Goal: Task Accomplishment & Management: Use online tool/utility

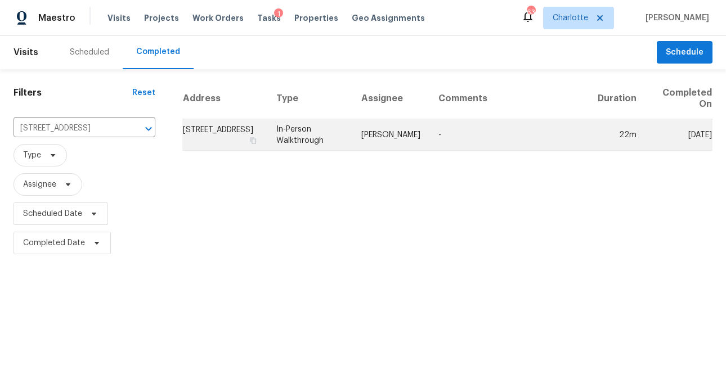
click at [206, 129] on td "[STREET_ADDRESS]" at bounding box center [224, 135] width 85 height 32
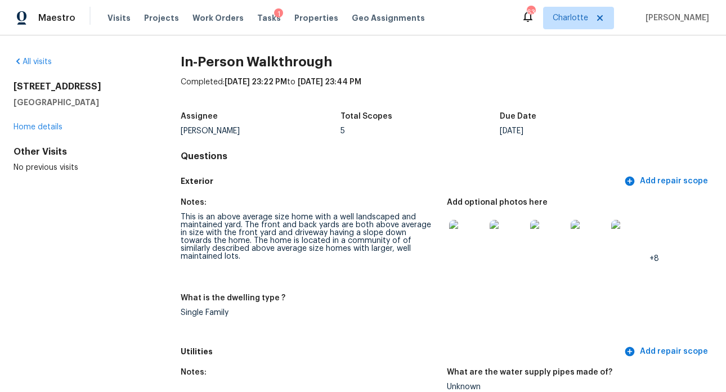
scroll to position [2, 0]
click at [56, 126] on link "Home details" at bounding box center [38, 127] width 49 height 8
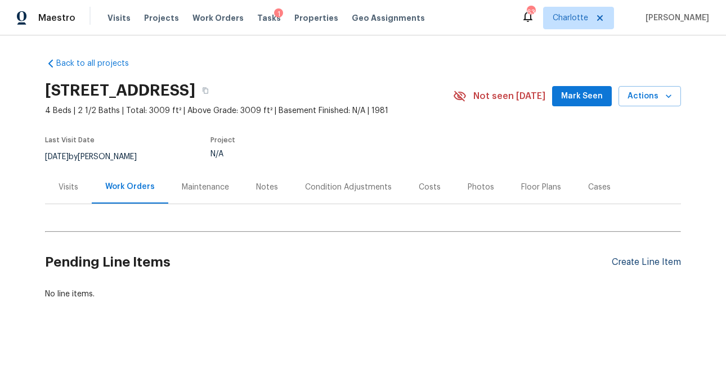
click at [631, 264] on div "Create Line Item" at bounding box center [646, 262] width 69 height 11
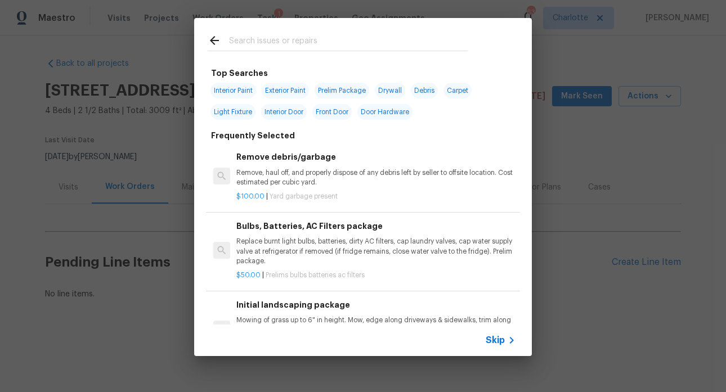
click at [320, 41] on input "text" at bounding box center [348, 42] width 239 height 17
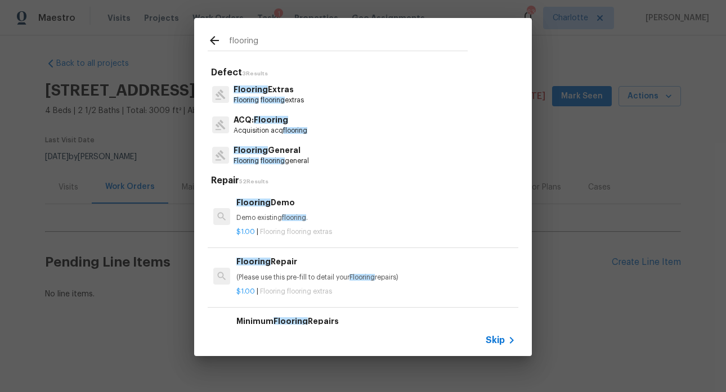
type input "flooring"
click at [277, 125] on p "ACQ: Flooring" at bounding box center [271, 120] width 74 height 12
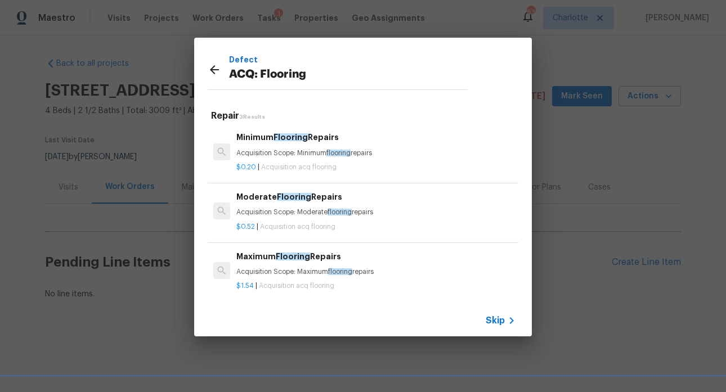
click at [215, 68] on icon at bounding box center [215, 70] width 14 height 14
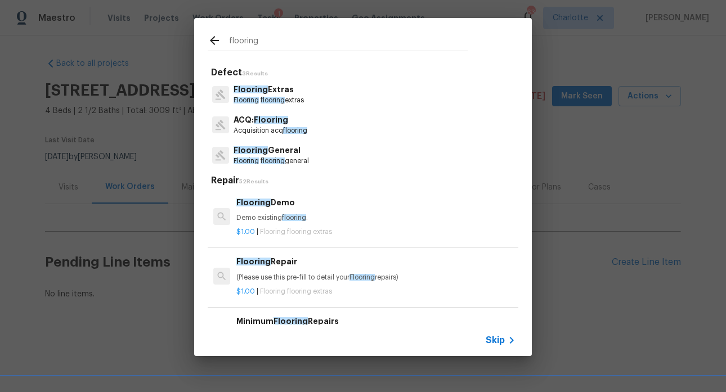
click at [217, 41] on icon at bounding box center [215, 41] width 14 height 14
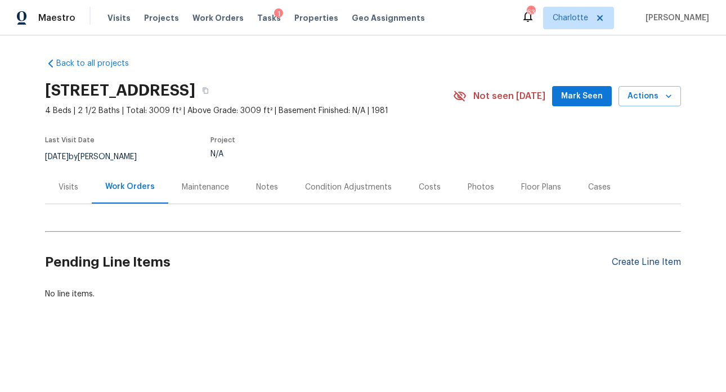
click at [635, 260] on div "Create Line Item" at bounding box center [646, 262] width 69 height 11
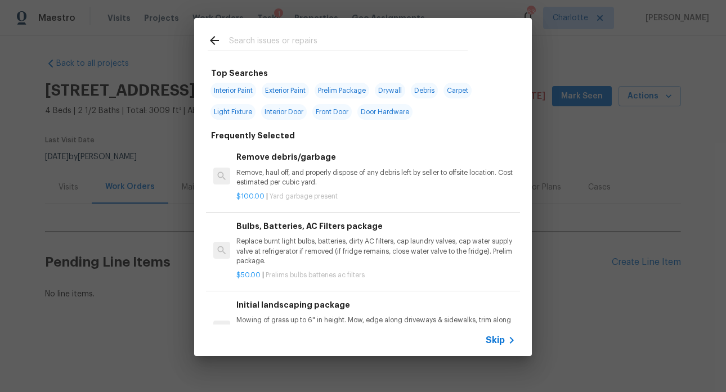
click at [295, 38] on input "text" at bounding box center [348, 42] width 239 height 17
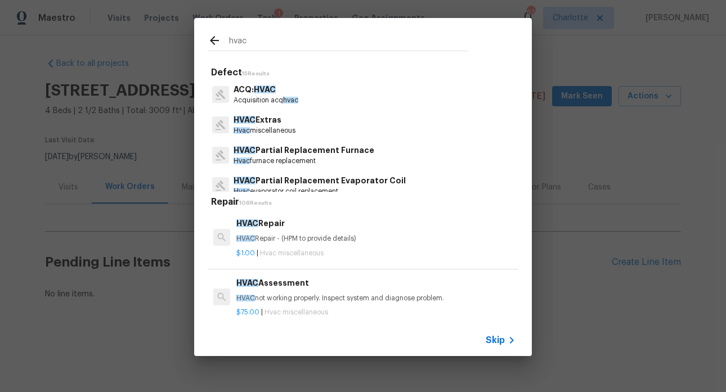
type input "hvac"
click at [275, 97] on p "Acquisition acq hvac" at bounding box center [266, 101] width 65 height 10
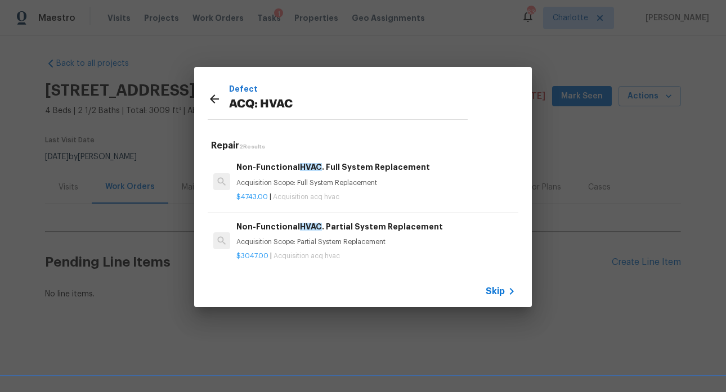
click at [288, 172] on h6 "Non-Functional HVAC . Full System Replacement" at bounding box center [375, 167] width 279 height 12
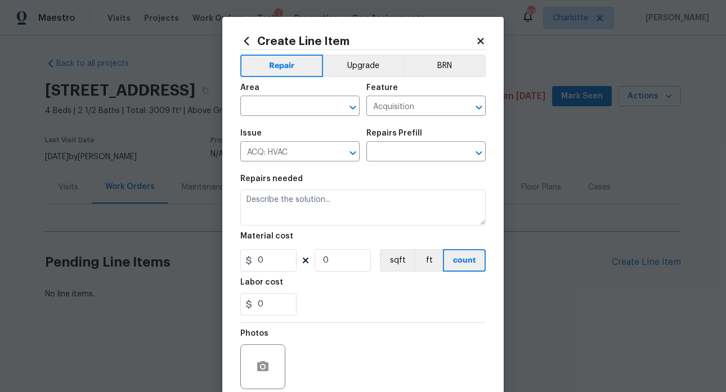
type textarea "Acquisition Scope: Full System Replacement"
type input "1"
type input "Non-Functional HVAC. Full System Replacement $4,743.00"
type input "4743"
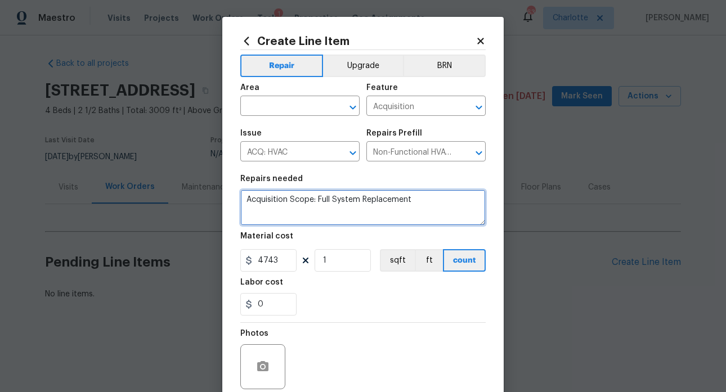
drag, startPoint x: 414, startPoint y: 199, endPoint x: 239, endPoint y: 198, distance: 175.1
click at [240, 198] on textarea "Acquisition Scope: Full System Replacement" at bounding box center [363, 208] width 246 height 36
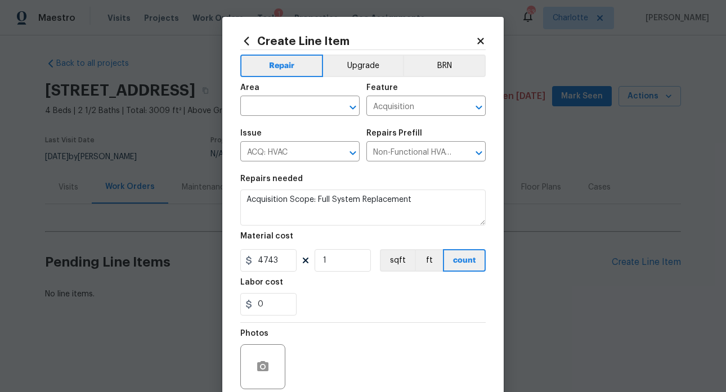
click at [476, 40] on icon at bounding box center [481, 41] width 10 height 10
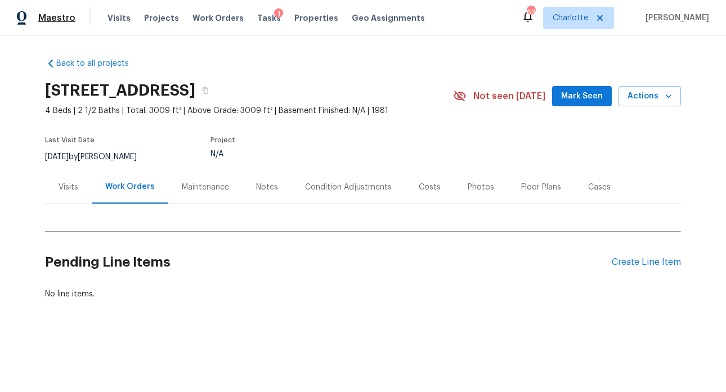
click at [64, 16] on span "Maestro" at bounding box center [56, 17] width 37 height 11
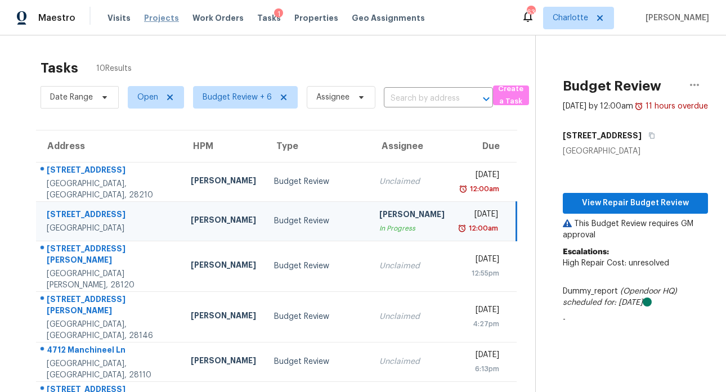
scroll to position [90, 0]
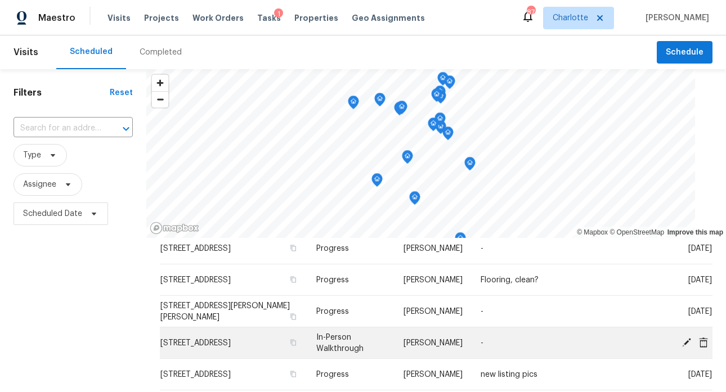
scroll to position [200, 0]
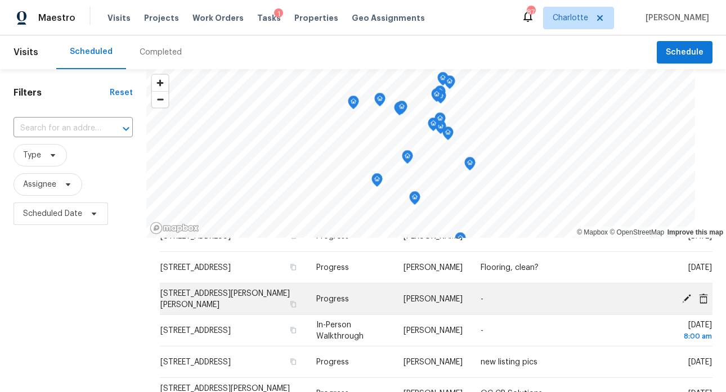
click at [185, 288] on td "2744 Lyndell Way, Lancaster, SC 29720" at bounding box center [234, 300] width 148 height 32
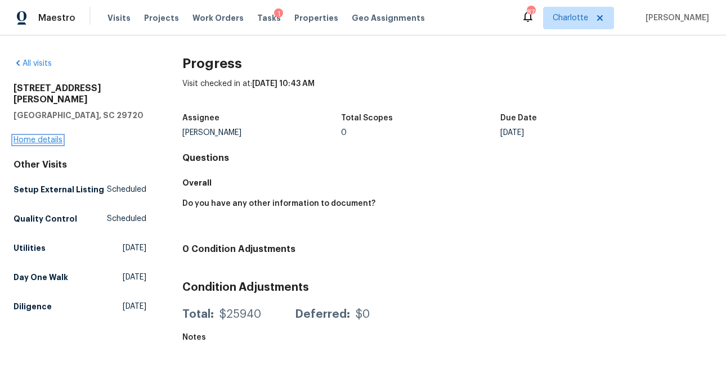
click at [28, 136] on link "Home details" at bounding box center [38, 140] width 49 height 8
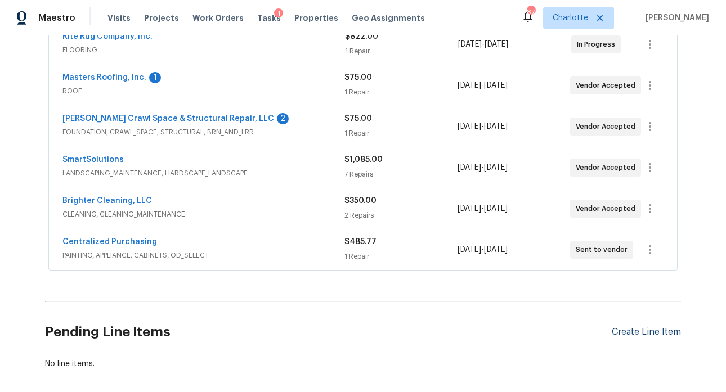
scroll to position [413, 0]
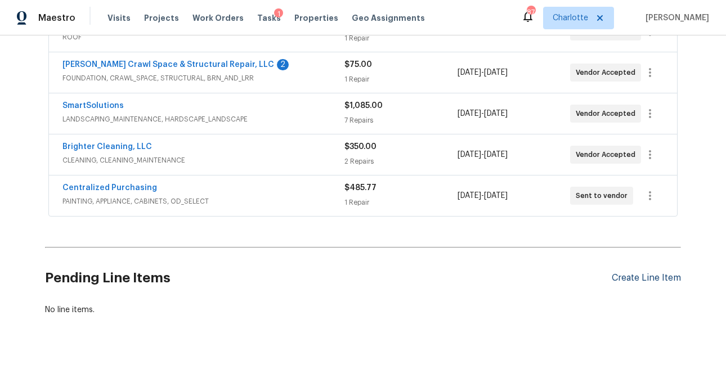
click at [639, 273] on div "Create Line Item" at bounding box center [646, 278] width 69 height 11
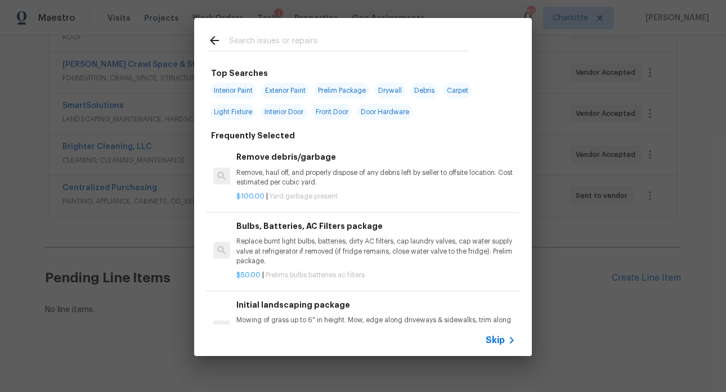
click at [294, 41] on input "text" at bounding box center [348, 42] width 239 height 17
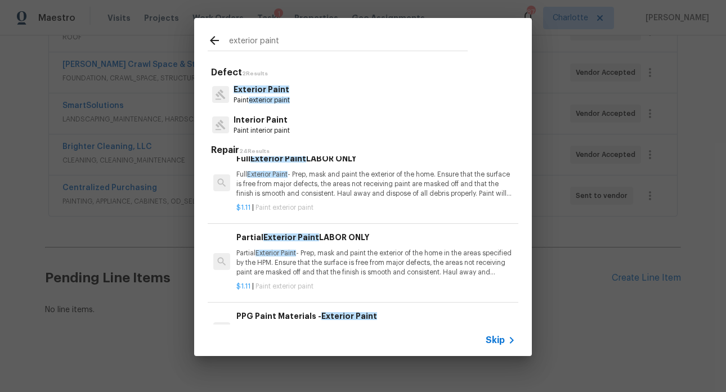
scroll to position [14, 0]
type input "exterior paint"
click at [298, 192] on p "Full Exterior Paint - Prep, mask and paint the exterior of the home. Ensure tha…" at bounding box center [375, 183] width 279 height 29
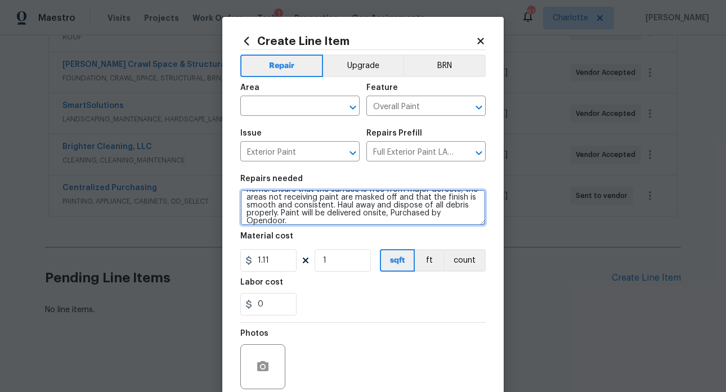
scroll to position [24, 0]
drag, startPoint x: 242, startPoint y: 198, endPoint x: 355, endPoint y: 234, distance: 118.2
click at [359, 237] on section "Repairs needed Full Exterior Paint - Prep, mask and paint the exterior of the h…" at bounding box center [363, 245] width 246 height 154
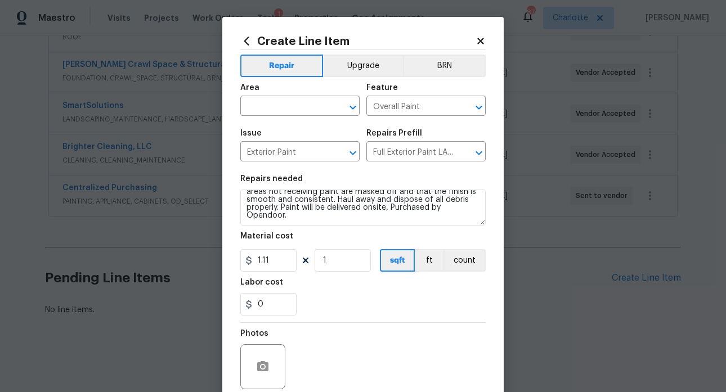
click at [480, 40] on icon at bounding box center [481, 41] width 10 height 10
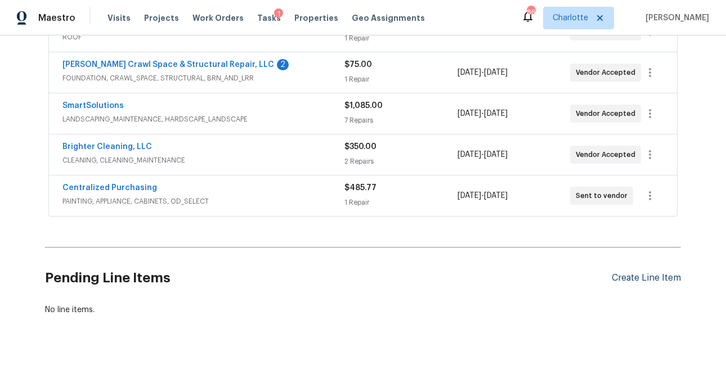
click at [621, 273] on div "Create Line Item" at bounding box center [646, 278] width 69 height 11
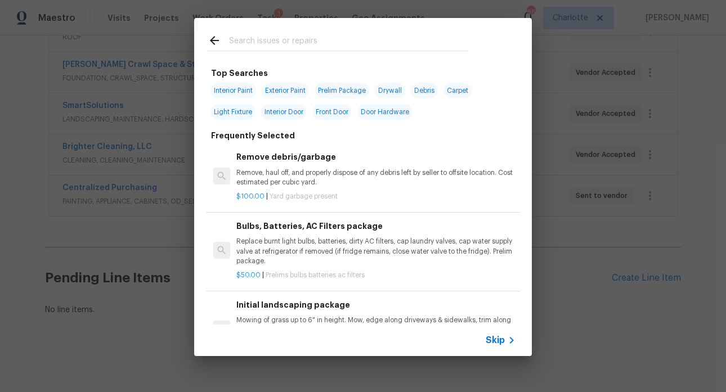
click at [251, 35] on input "text" at bounding box center [348, 42] width 239 height 17
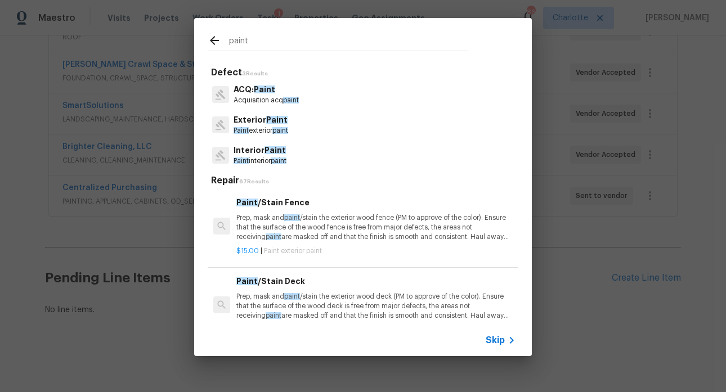
type input "paint"
click at [268, 93] on p "ACQ: Paint" at bounding box center [266, 90] width 65 height 12
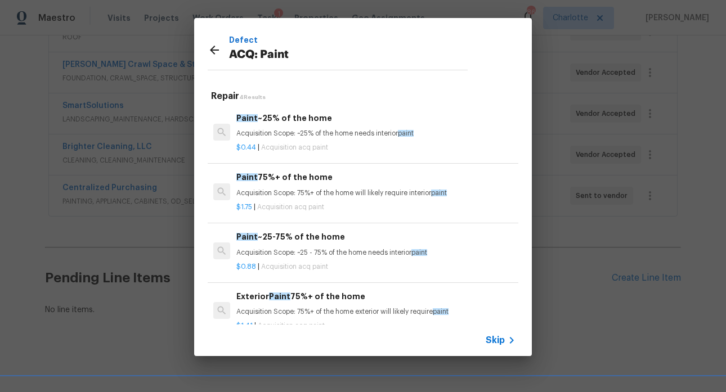
click at [215, 48] on icon at bounding box center [215, 50] width 14 height 14
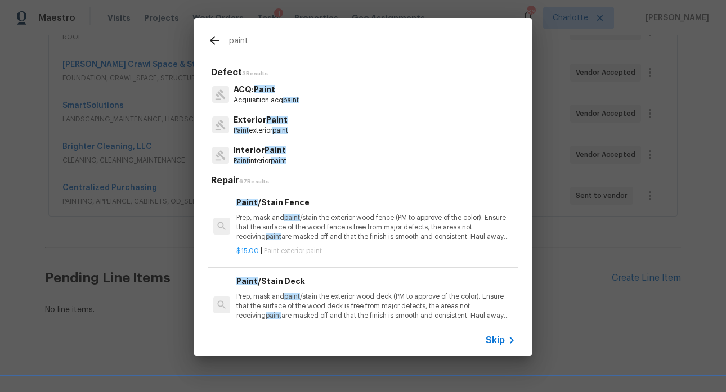
click at [213, 42] on icon at bounding box center [215, 41] width 14 height 14
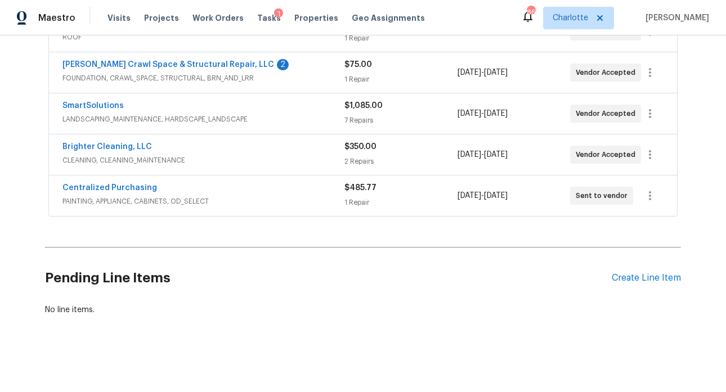
scroll to position [413, 0]
click at [643, 273] on div "Create Line Item" at bounding box center [646, 278] width 69 height 11
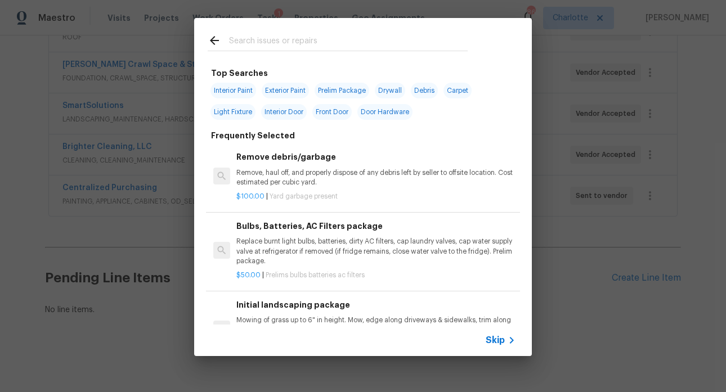
click at [302, 44] on input "text" at bounding box center [348, 42] width 239 height 17
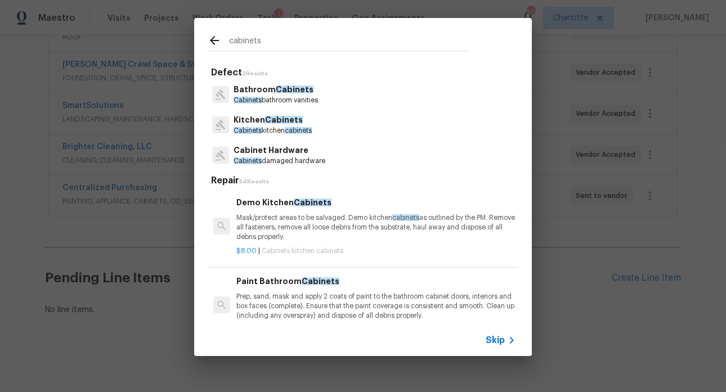
type input "cabinets"
click at [276, 115] on p "Kitchen Cabinets" at bounding box center [273, 120] width 78 height 12
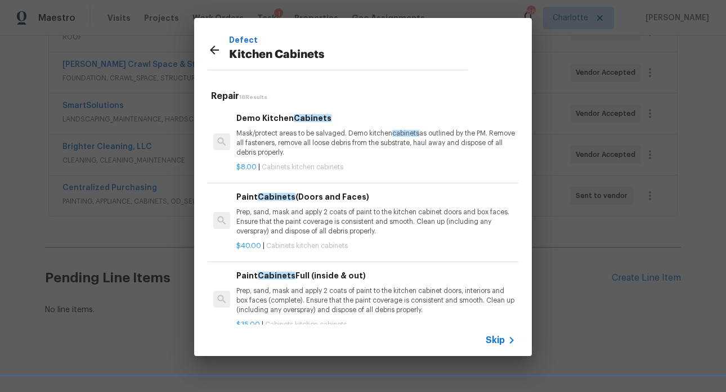
scroll to position [14, 0]
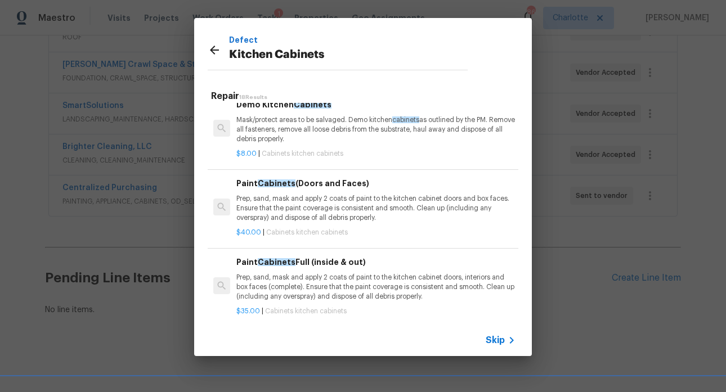
click at [309, 285] on p "Prep, sand, mask and apply 2 coats of paint to the kitchen cabinet doors, inter…" at bounding box center [375, 287] width 279 height 29
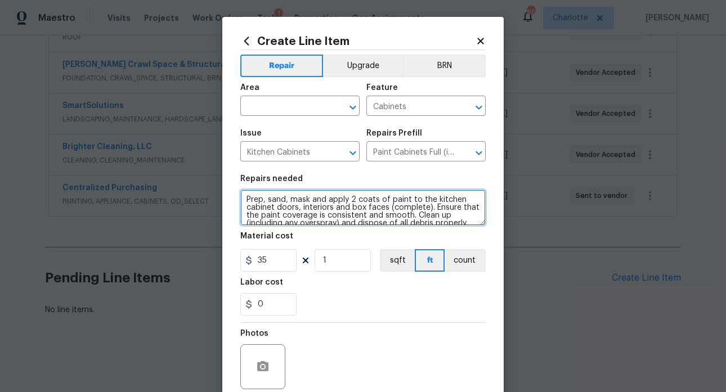
scroll to position [8, 0]
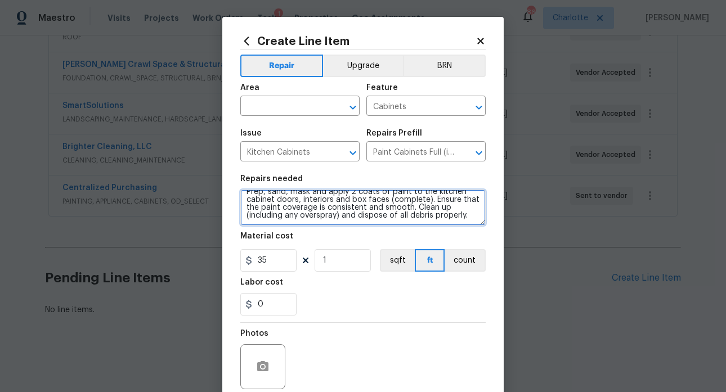
drag, startPoint x: 240, startPoint y: 198, endPoint x: 326, endPoint y: 225, distance: 89.8
click at [360, 247] on section "Repairs needed Prep, sand, mask and apply 2 coats of paint to the kitchen cabin…" at bounding box center [363, 245] width 246 height 154
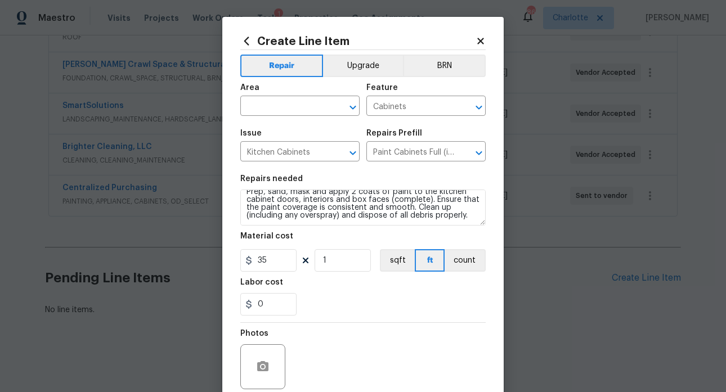
click at [476, 41] on icon at bounding box center [481, 41] width 10 height 10
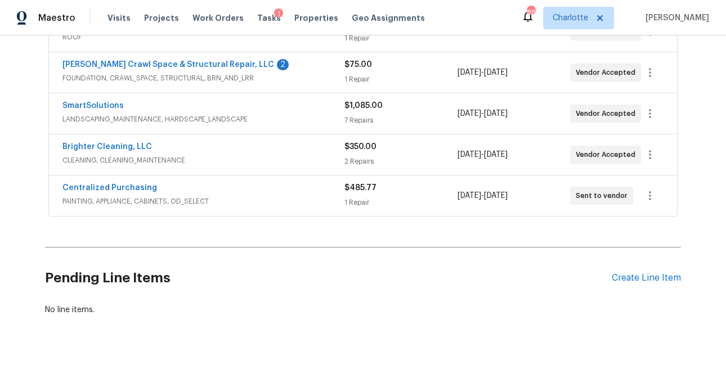
drag, startPoint x: 634, startPoint y: 275, endPoint x: 595, endPoint y: 262, distance: 41.0
click at [633, 275] on div "Pending Line Items Create Line Item" at bounding box center [363, 278] width 636 height 52
drag, startPoint x: 600, startPoint y: 283, endPoint x: 614, endPoint y: 269, distance: 19.9
click at [600, 283] on h2 "Pending Line Items" at bounding box center [328, 278] width 567 height 52
click at [618, 273] on div "Create Line Item" at bounding box center [646, 278] width 69 height 11
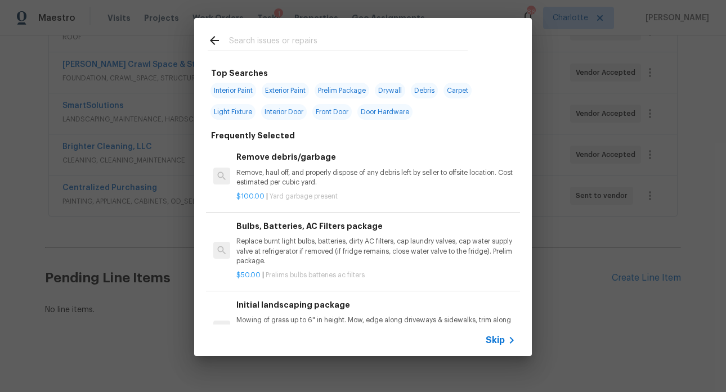
click at [282, 44] on input "text" at bounding box center [348, 42] width 239 height 17
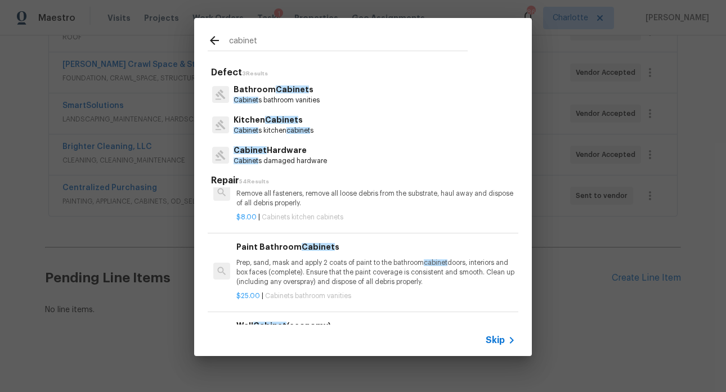
scroll to position [96, 0]
type input "cabinet"
click at [280, 245] on h6 "Paint Bathroom Cabinet s" at bounding box center [375, 245] width 279 height 12
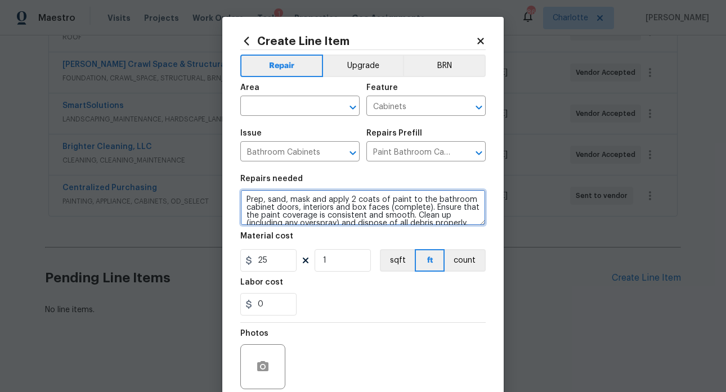
scroll to position [8, 0]
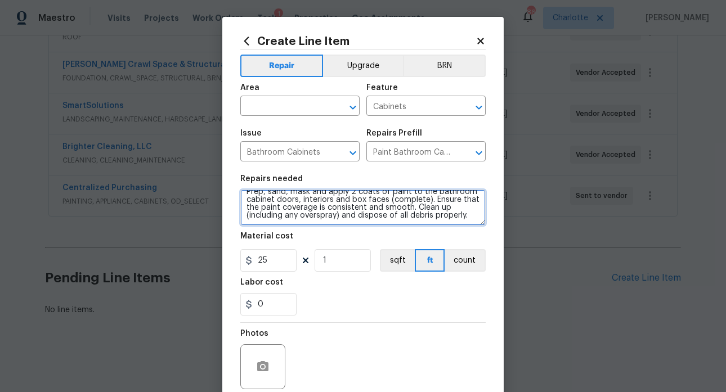
drag, startPoint x: 243, startPoint y: 198, endPoint x: 390, endPoint y: 230, distance: 149.9
click at [394, 233] on section "Repairs needed Prep, sand, mask and apply 2 coats of paint to the bathroom cabi…" at bounding box center [363, 245] width 246 height 154
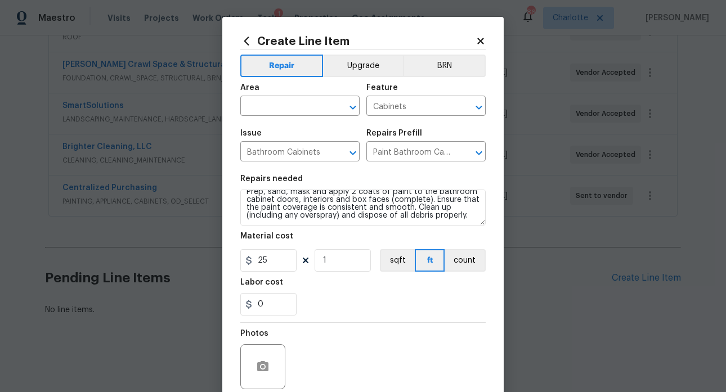
click at [477, 41] on icon at bounding box center [480, 41] width 6 height 6
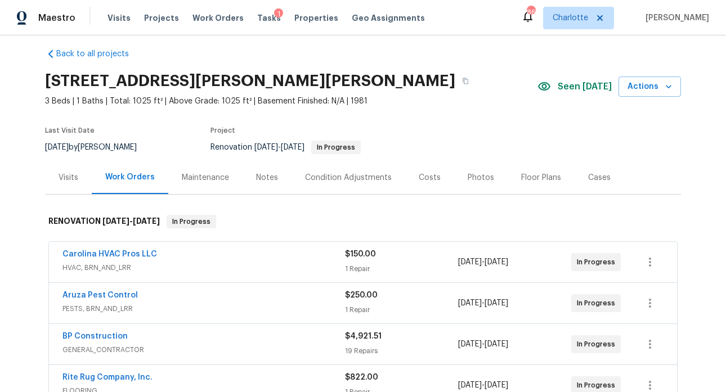
scroll to position [0, 0]
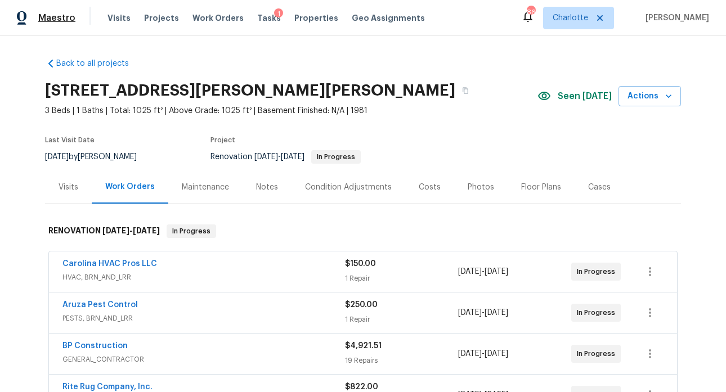
click at [66, 21] on span "Maestro" at bounding box center [56, 17] width 37 height 11
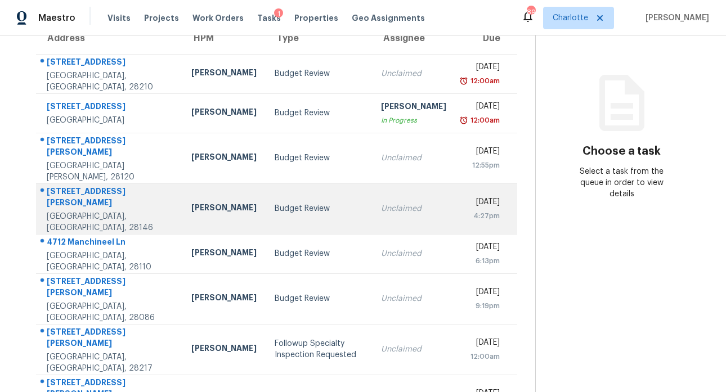
scroll to position [202, 0]
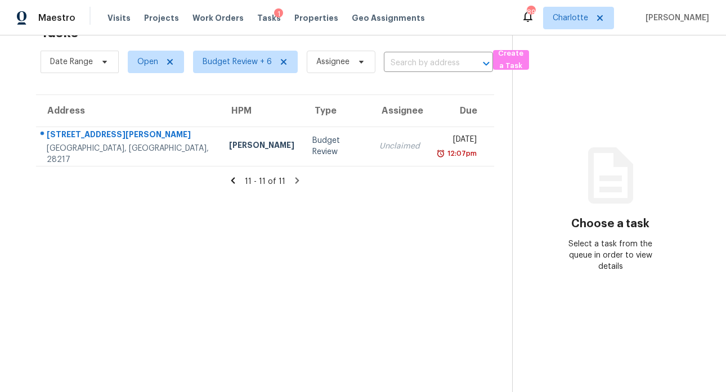
click at [231, 177] on icon at bounding box center [233, 180] width 4 height 6
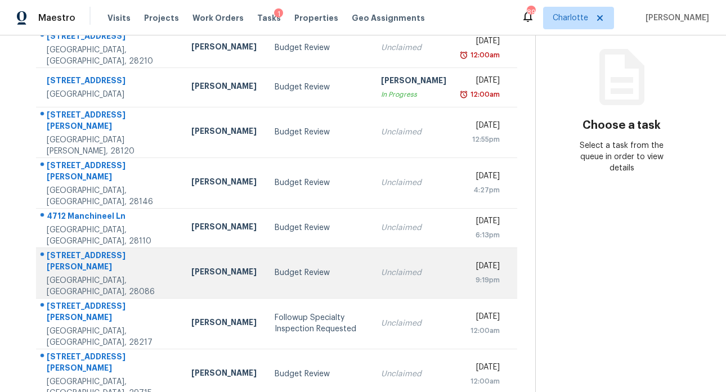
scroll to position [183, 0]
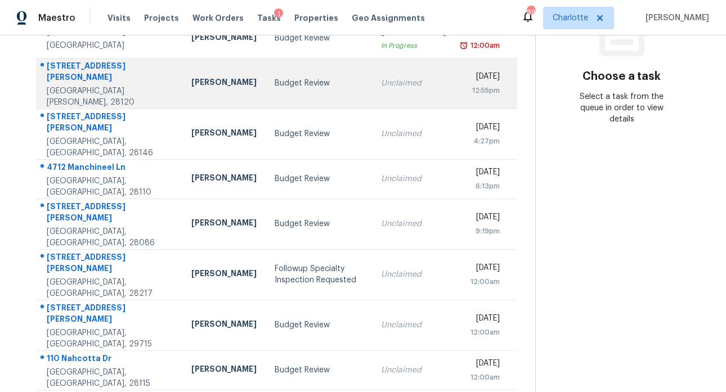
click at [110, 63] on div "112 Abel Peterson Dr" at bounding box center [110, 72] width 127 height 25
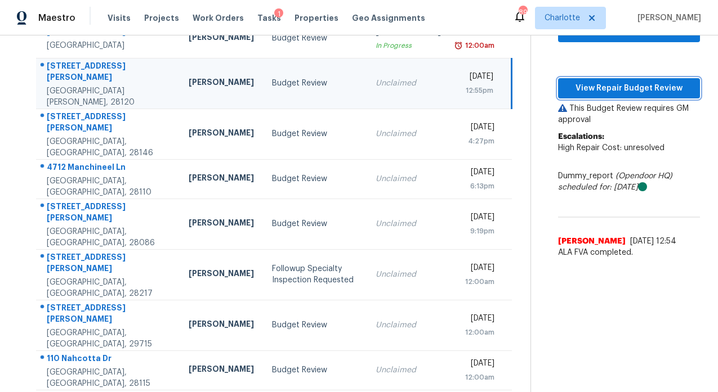
click at [653, 82] on span "View Repair Budget Review" at bounding box center [629, 89] width 124 height 14
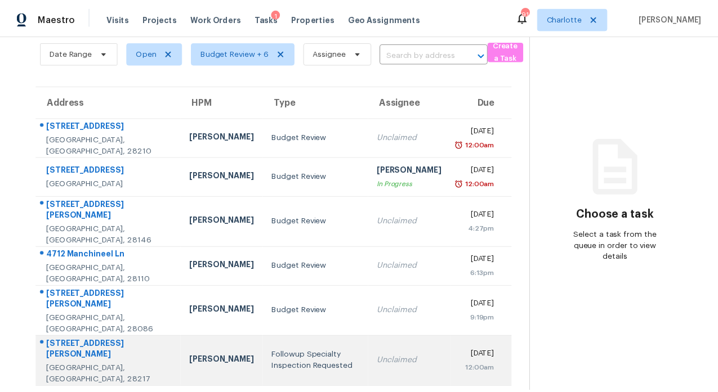
scroll to position [181, 0]
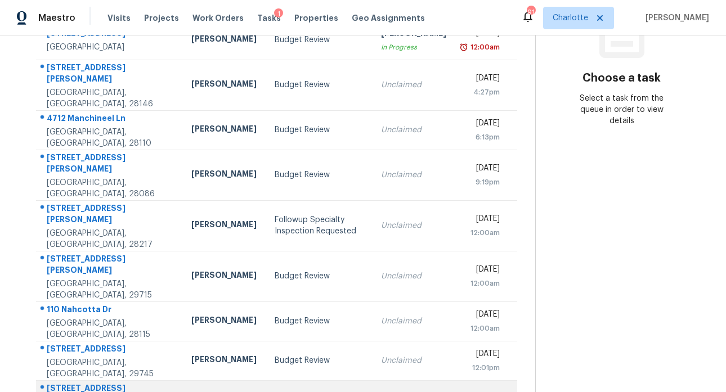
click at [83, 383] on div "3338 Sargeant Dr" at bounding box center [110, 395] width 127 height 25
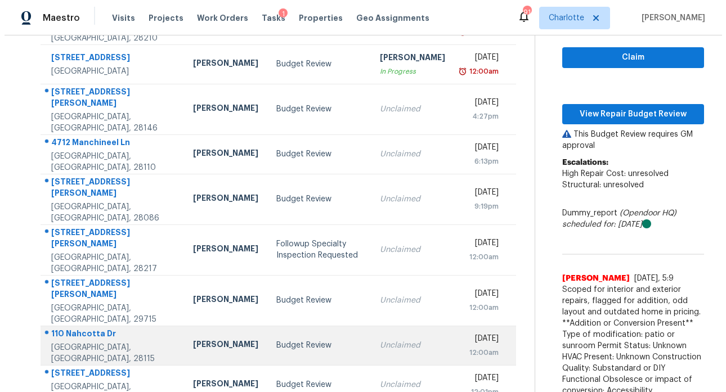
scroll to position [151, 0]
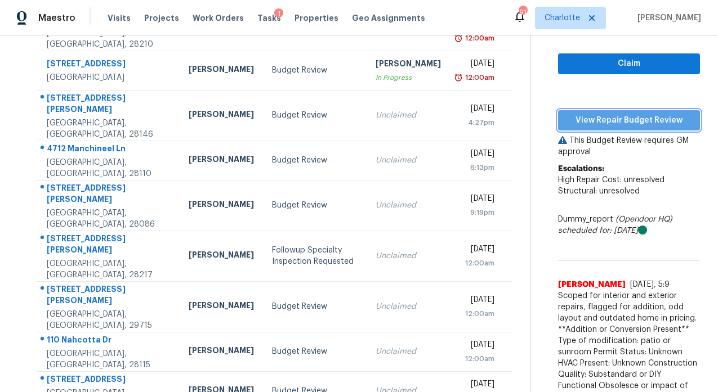
click at [641, 115] on span "View Repair Budget Review" at bounding box center [629, 121] width 124 height 14
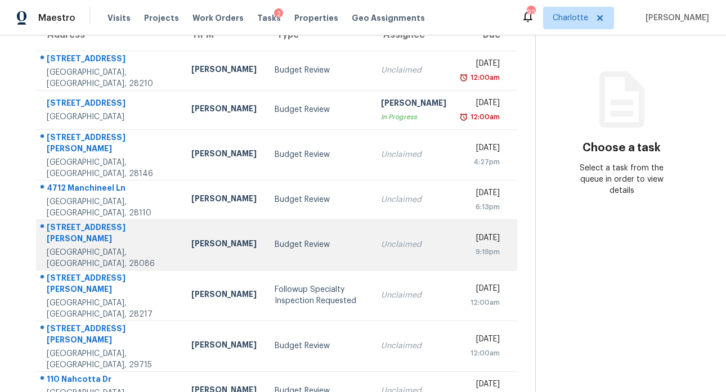
scroll to position [181, 0]
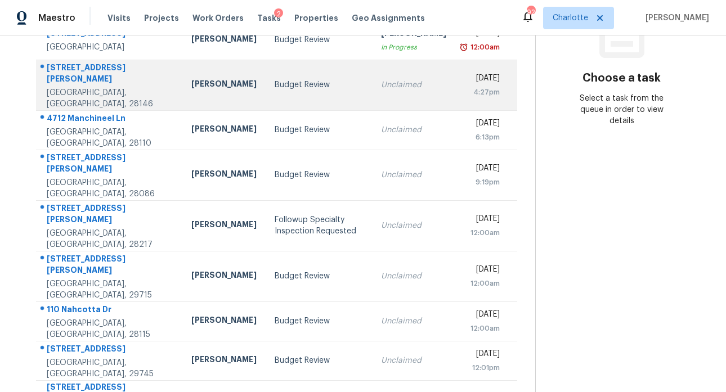
click at [81, 71] on div "[STREET_ADDRESS][PERSON_NAME]" at bounding box center [110, 74] width 127 height 25
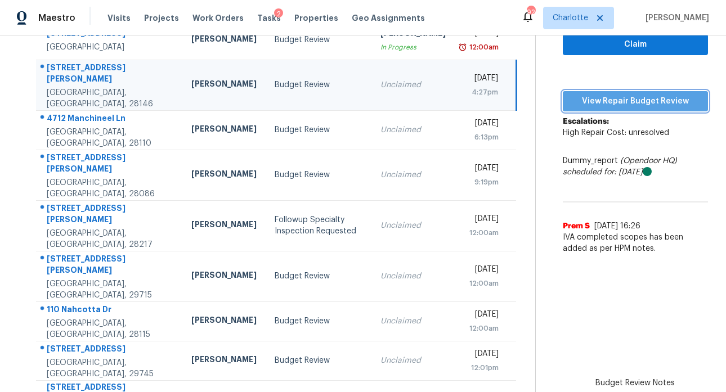
click at [619, 95] on span "View Repair Budget Review" at bounding box center [635, 102] width 127 height 14
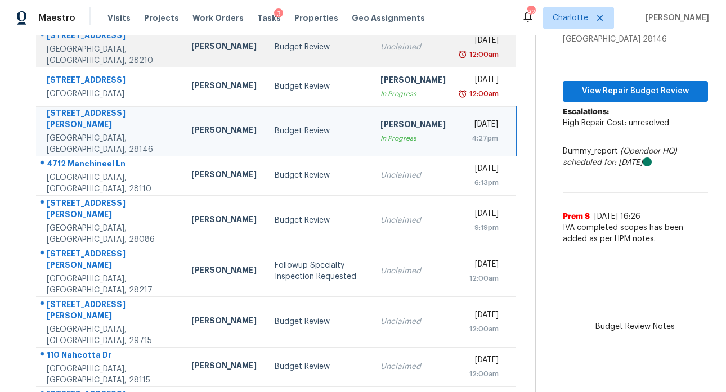
scroll to position [134, 0]
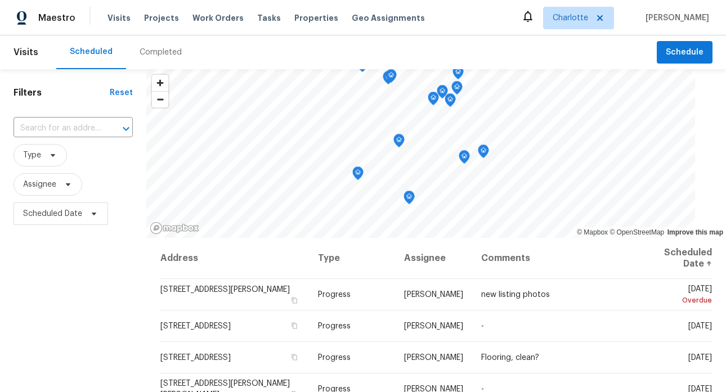
click at [151, 51] on div "Completed" at bounding box center [161, 52] width 42 height 11
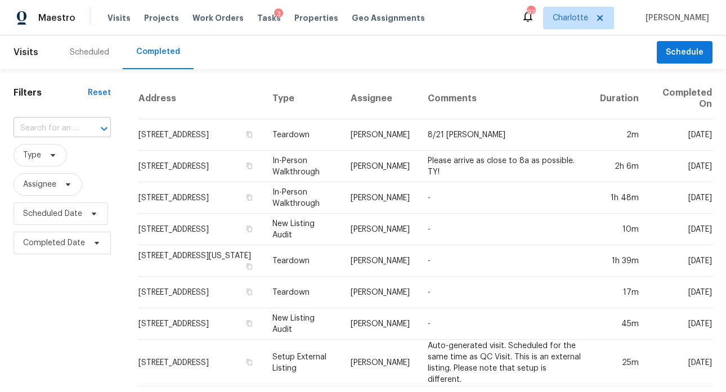
click at [82, 130] on div at bounding box center [96, 129] width 29 height 16
type input "121 col"
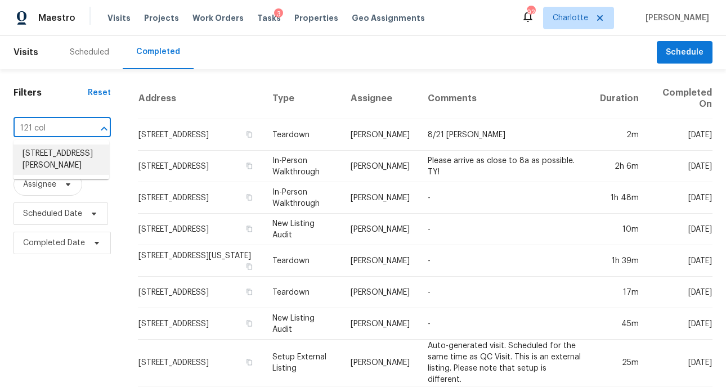
click at [68, 155] on li "[STREET_ADDRESS][PERSON_NAME]" at bounding box center [62, 160] width 96 height 30
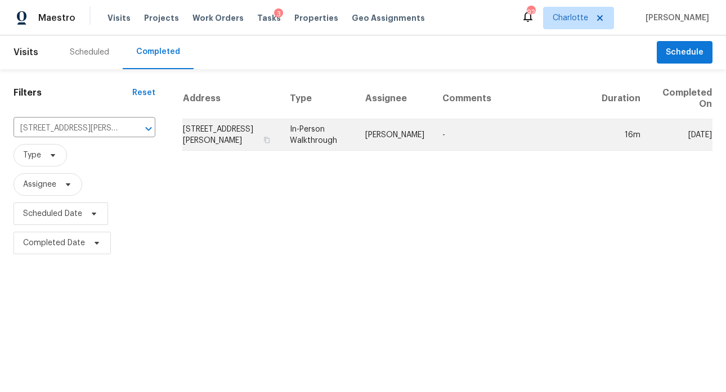
click at [211, 133] on td "[STREET_ADDRESS][PERSON_NAME]" at bounding box center [231, 135] width 99 height 32
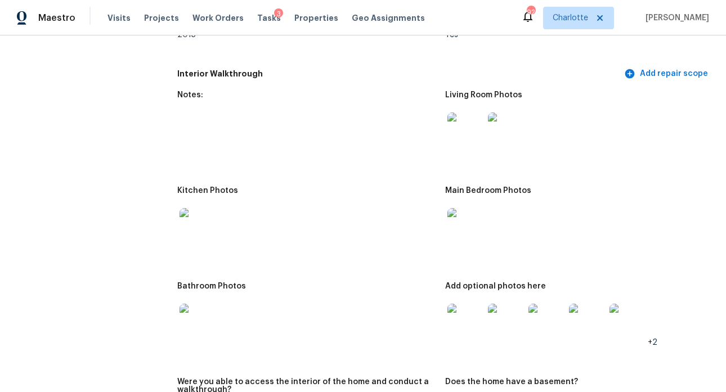
scroll to position [1213, 0]
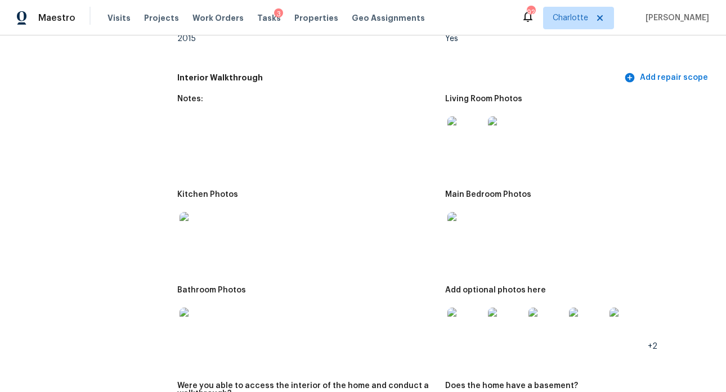
click at [204, 237] on img at bounding box center [198, 230] width 36 height 36
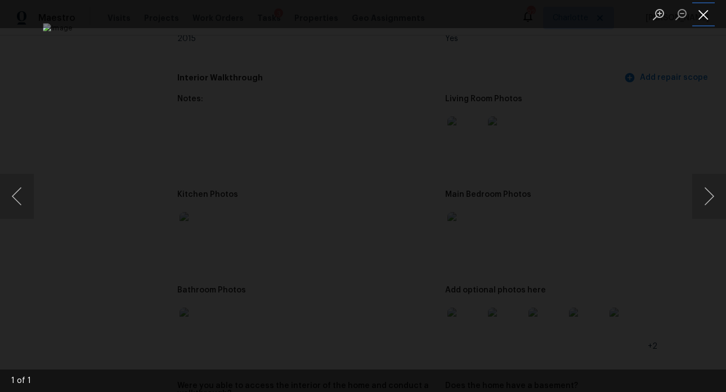
click at [700, 16] on button "Close lightbox" at bounding box center [704, 15] width 23 height 20
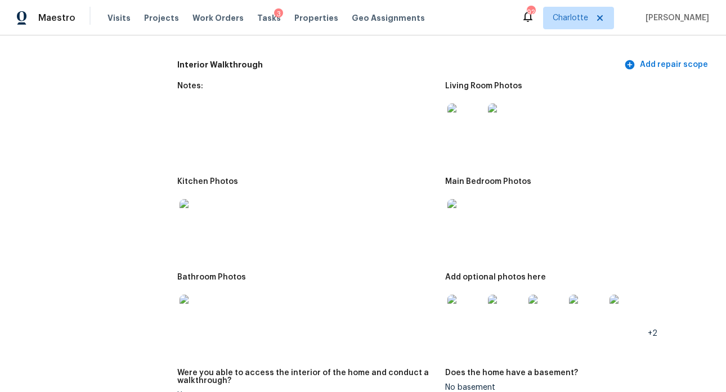
scroll to position [1227, 0]
click at [182, 310] on img at bounding box center [198, 312] width 36 height 36
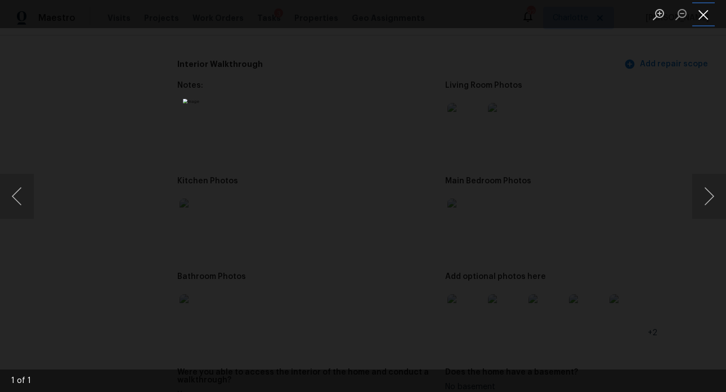
click at [712, 16] on button "Close lightbox" at bounding box center [704, 15] width 23 height 20
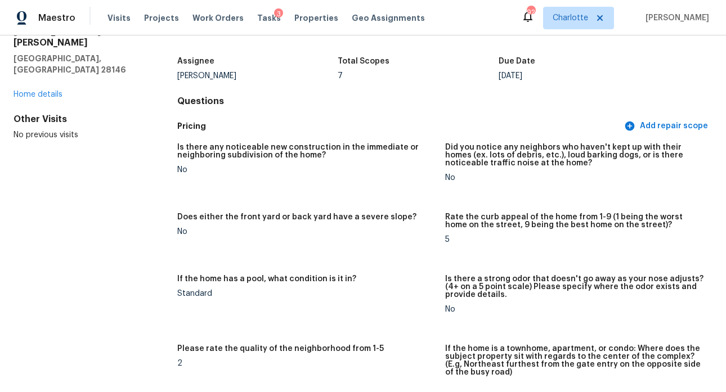
scroll to position [0, 0]
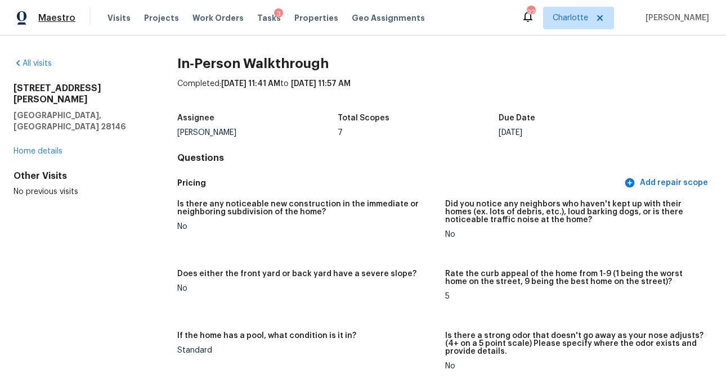
click at [50, 19] on span "Maestro" at bounding box center [56, 17] width 37 height 11
